Goal: Transaction & Acquisition: Purchase product/service

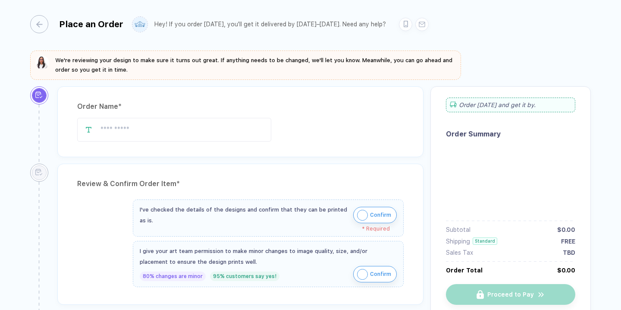
type input "**********"
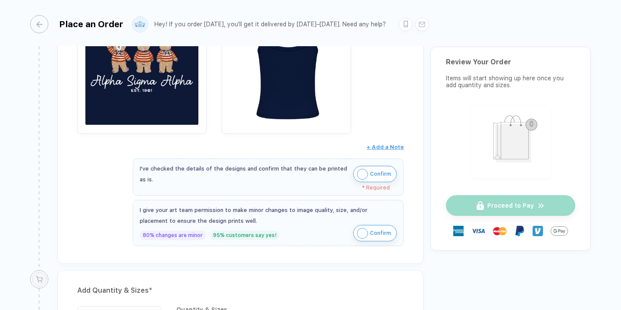
scroll to position [241, 0]
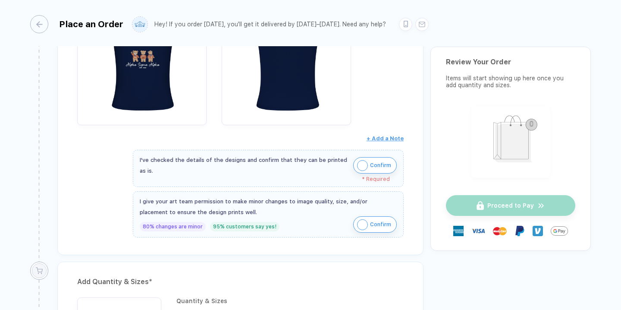
click at [363, 163] on img "button" at bounding box center [362, 165] width 11 height 11
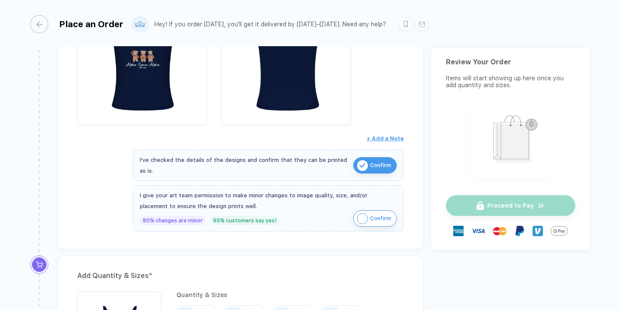
click at [361, 216] on img "button" at bounding box center [362, 218] width 11 height 11
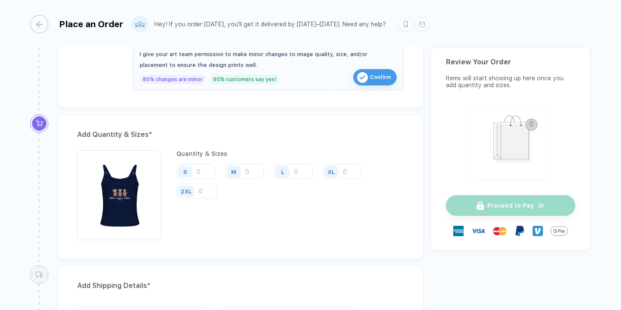
scroll to position [391, 0]
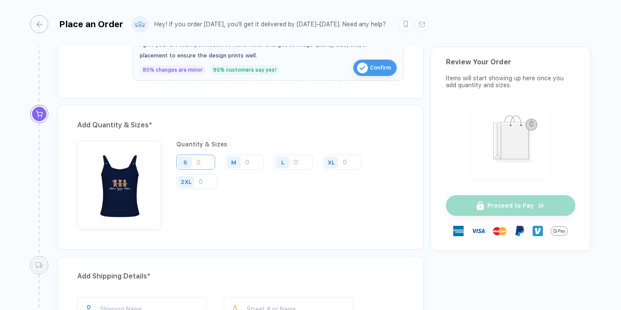
click at [205, 160] on input "number" at bounding box center [195, 161] width 39 height 15
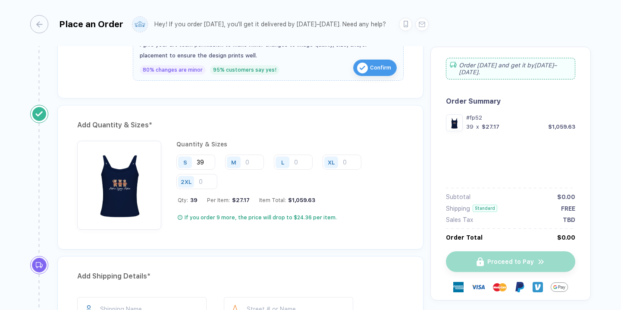
type input "39"
click at [237, 159] on div "M" at bounding box center [234, 162] width 14 height 12
click at [249, 160] on input "number" at bounding box center [244, 161] width 39 height 15
type input "18"
click at [305, 164] on input "number" at bounding box center [293, 161] width 39 height 15
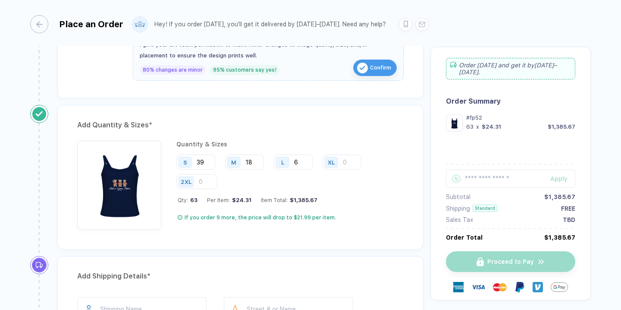
type input "6"
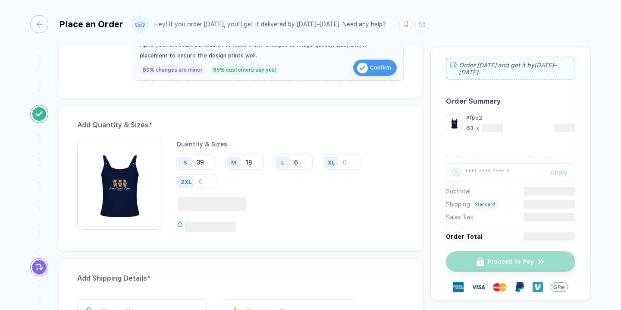
click at [333, 163] on div "XL" at bounding box center [331, 162] width 7 height 6
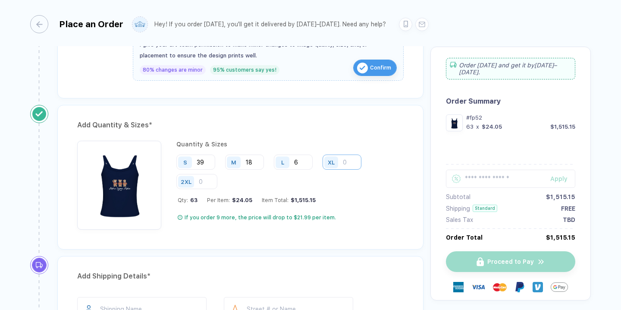
click at [345, 163] on input "number" at bounding box center [342, 161] width 39 height 15
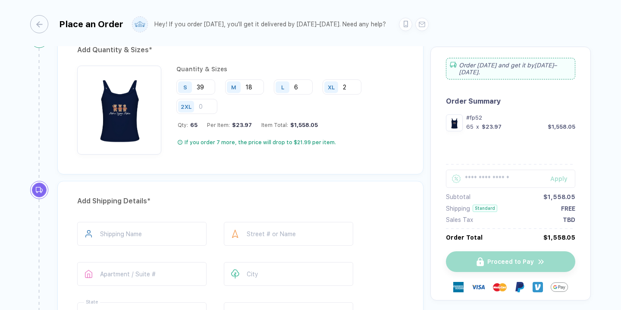
type input "2"
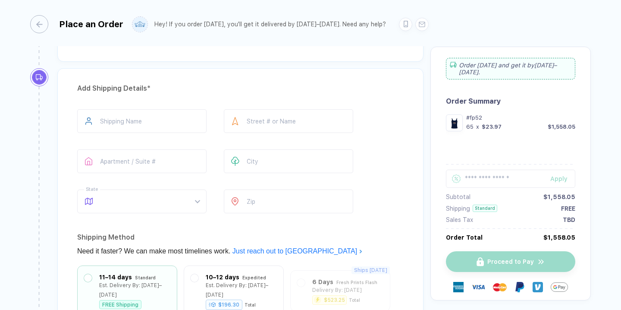
scroll to position [578, 0]
click at [199, 123] on input "text" at bounding box center [141, 122] width 129 height 24
type input "**********"
click at [307, 124] on input "text" at bounding box center [288, 122] width 129 height 24
type input "**********"
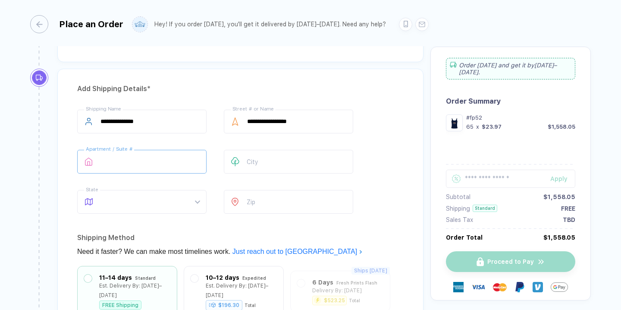
click at [182, 165] on input "text" at bounding box center [141, 162] width 129 height 24
type input "****"
click at [306, 163] on input "text" at bounding box center [288, 162] width 129 height 24
click at [200, 202] on div at bounding box center [141, 202] width 129 height 24
type input "*****"
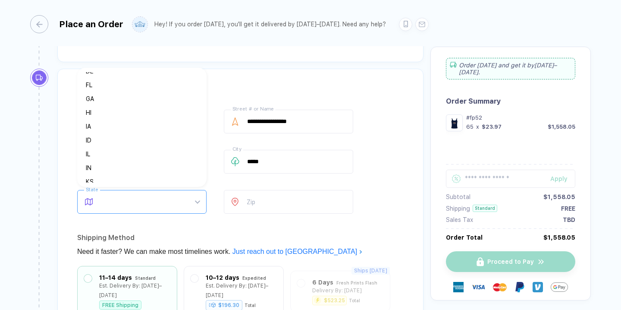
scroll to position [118, 0]
click at [135, 139] on div "ID" at bounding box center [138, 139] width 105 height 9
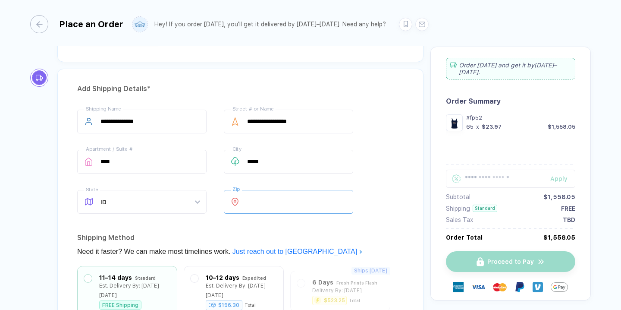
click at [257, 200] on input "number" at bounding box center [288, 202] width 129 height 24
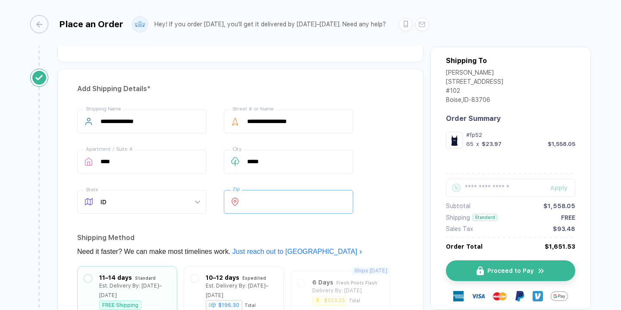
scroll to position [41, 0]
type input "*****"
click at [383, 219] on div "**********" at bounding box center [240, 240] width 366 height 343
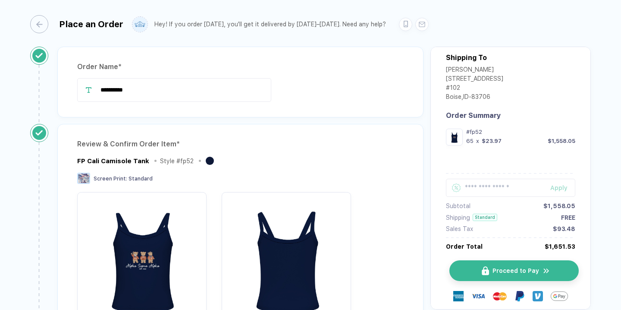
scroll to position [92, 0]
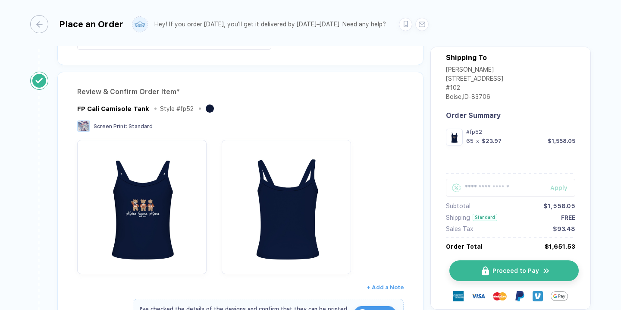
click at [498, 276] on button "Proceed to Pay" at bounding box center [513, 270] width 129 height 21
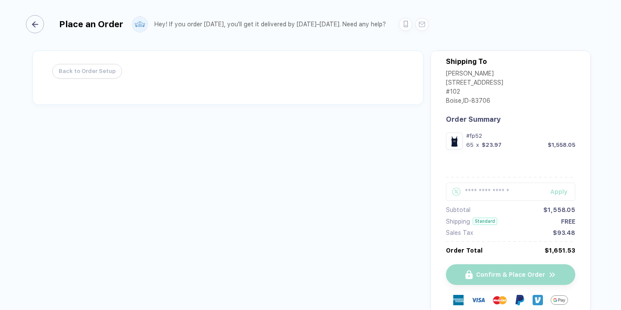
click at [39, 22] on div "button" at bounding box center [35, 24] width 18 height 18
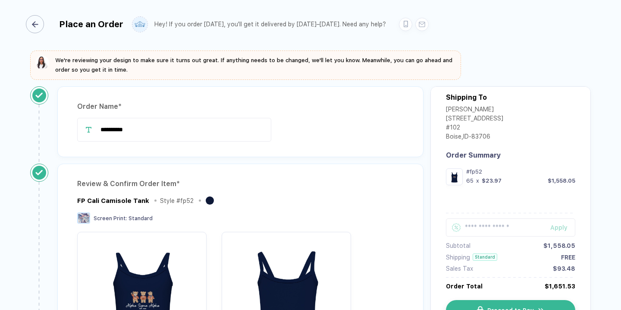
click at [47, 25] on div "Place an Order" at bounding box center [76, 24] width 93 height 18
click at [39, 22] on div "button" at bounding box center [35, 24] width 18 height 18
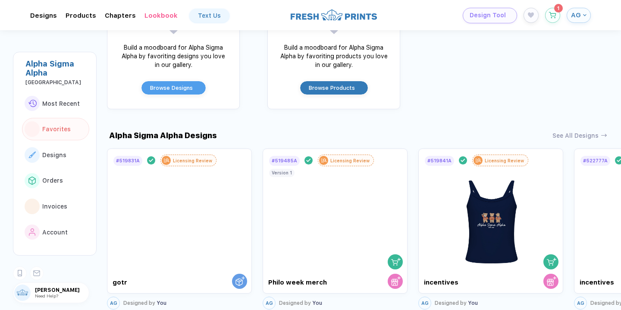
scroll to position [494, 0]
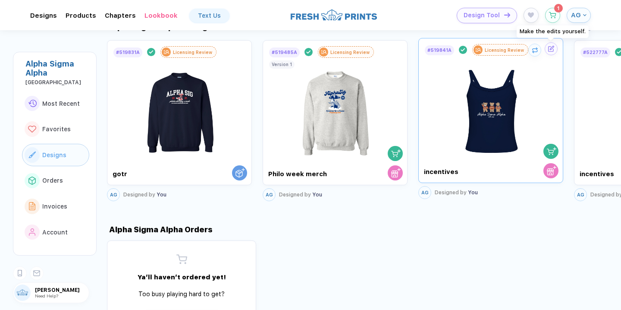
click at [554, 50] on div at bounding box center [551, 48] width 13 height 13
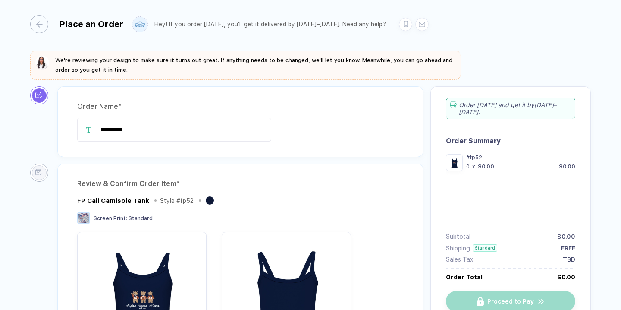
type input "**********"
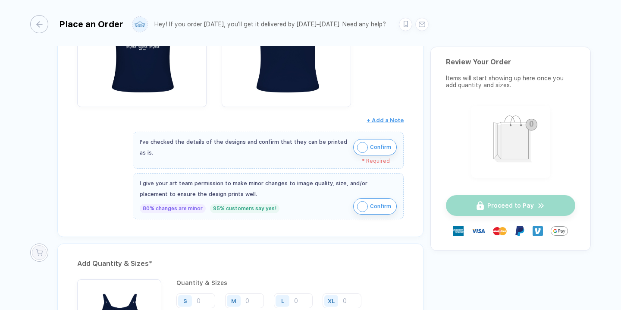
scroll to position [263, 0]
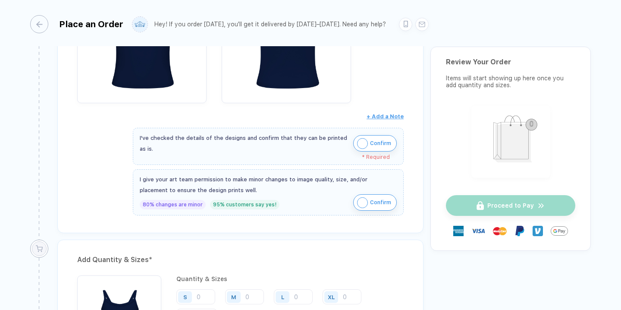
click at [361, 139] on img "button" at bounding box center [362, 143] width 11 height 11
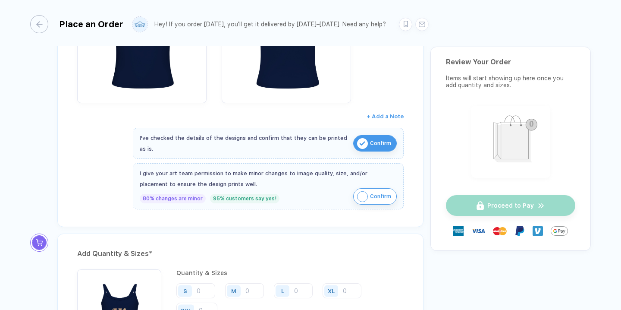
click at [365, 193] on img "button" at bounding box center [362, 196] width 11 height 11
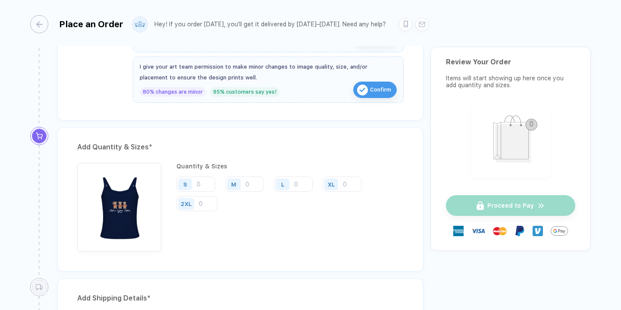
scroll to position [378, 0]
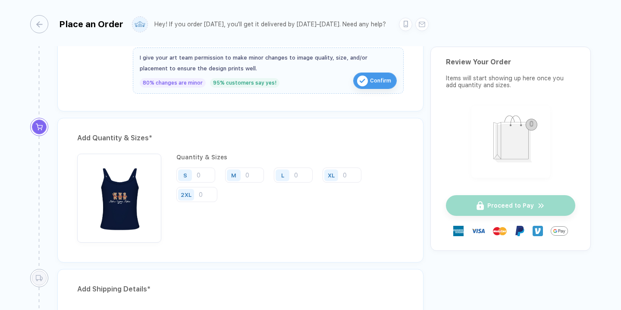
click at [209, 184] on div "S M L XL 2XL" at bounding box center [289, 184] width 227 height 35
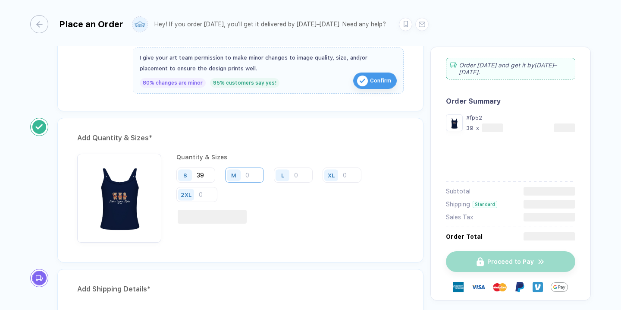
type input "39"
click at [260, 169] on input "number" at bounding box center [244, 174] width 39 height 15
type input "18"
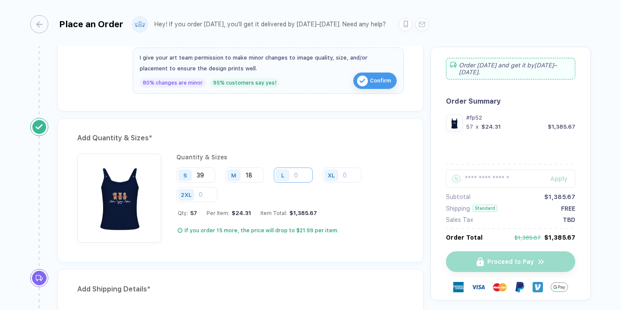
click at [303, 171] on input "number" at bounding box center [293, 174] width 39 height 15
type input "6"
click at [351, 179] on input "number" at bounding box center [342, 174] width 39 height 15
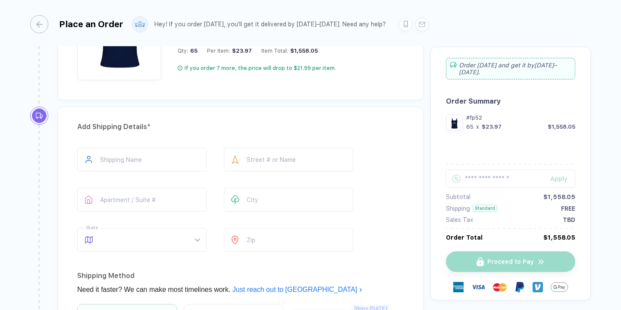
type input "2"
click at [363, 208] on div "Shipping Name Street # or Name Apartment / Suite # City State What’s your state…" at bounding box center [240, 200] width 326 height 107
click at [202, 164] on input "text" at bounding box center [141, 159] width 129 height 24
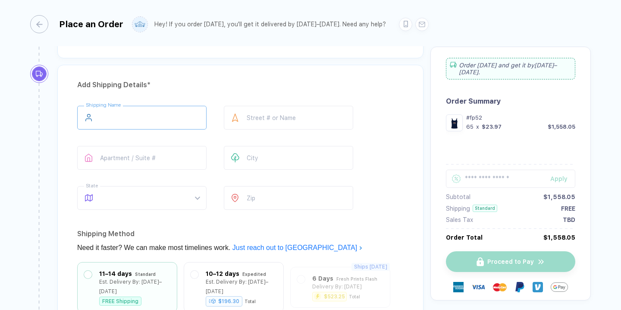
scroll to position [604, 0]
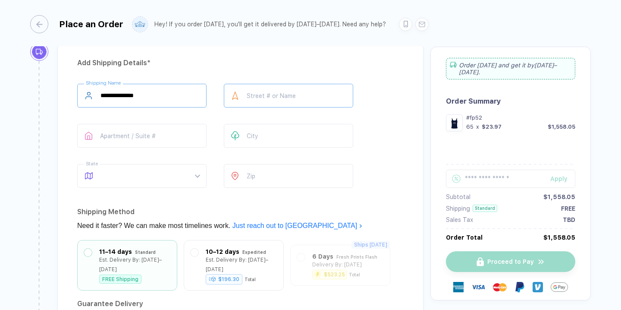
type input "**********"
click at [281, 101] on input "text" at bounding box center [288, 96] width 129 height 24
type input "**********"
click at [132, 130] on input "text" at bounding box center [141, 136] width 129 height 24
type input "****"
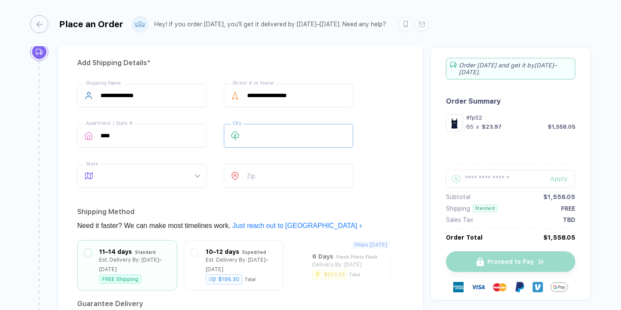
click at [281, 137] on input "text" at bounding box center [288, 136] width 129 height 24
click at [179, 174] on span at bounding box center [149, 175] width 99 height 23
type input "*****"
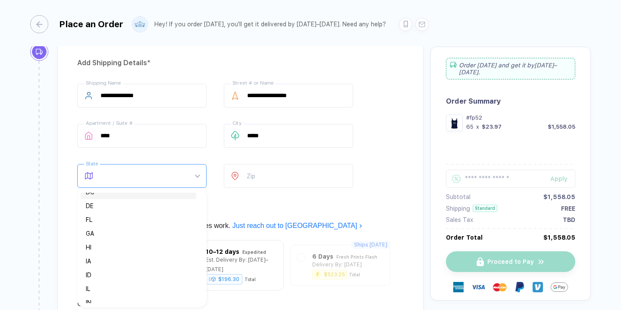
scroll to position [108, 0]
click at [113, 268] on div "ID" at bounding box center [138, 270] width 105 height 9
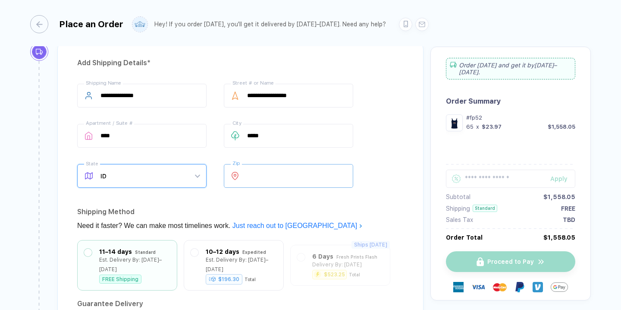
click at [257, 182] on input "number" at bounding box center [288, 176] width 129 height 24
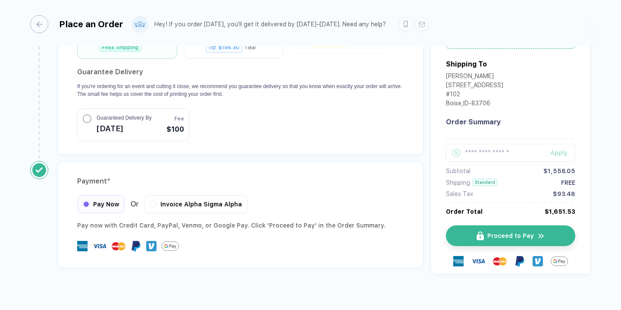
scroll to position [835, 0]
type input "*****"
click at [471, 230] on button "Proceed to Pay" at bounding box center [513, 236] width 129 height 21
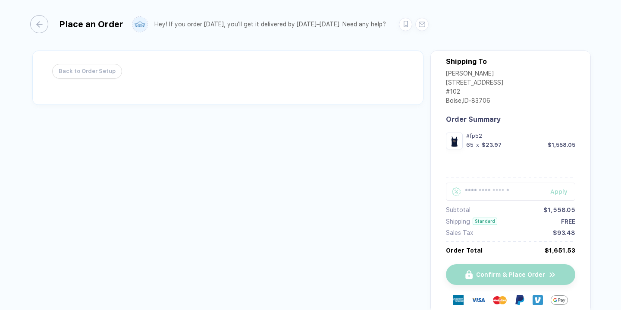
scroll to position [11, 0]
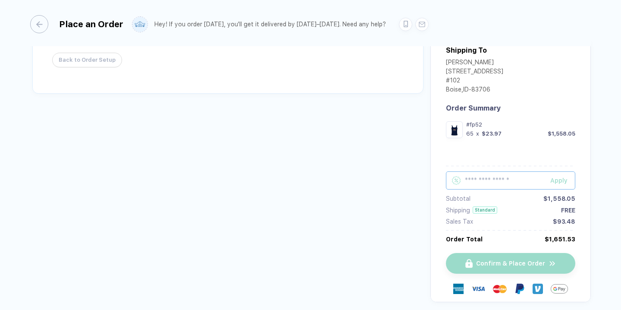
click at [477, 177] on input "text" at bounding box center [510, 180] width 129 height 18
click at [401, 188] on div "Back to Order Setup Order today and get it by Oct 24–27 . Shipping To Abby Guar…" at bounding box center [310, 177] width 561 height 276
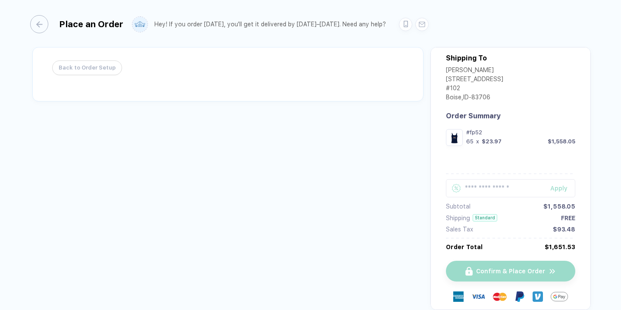
scroll to position [0, 0]
